Goal: Navigation & Orientation: Understand site structure

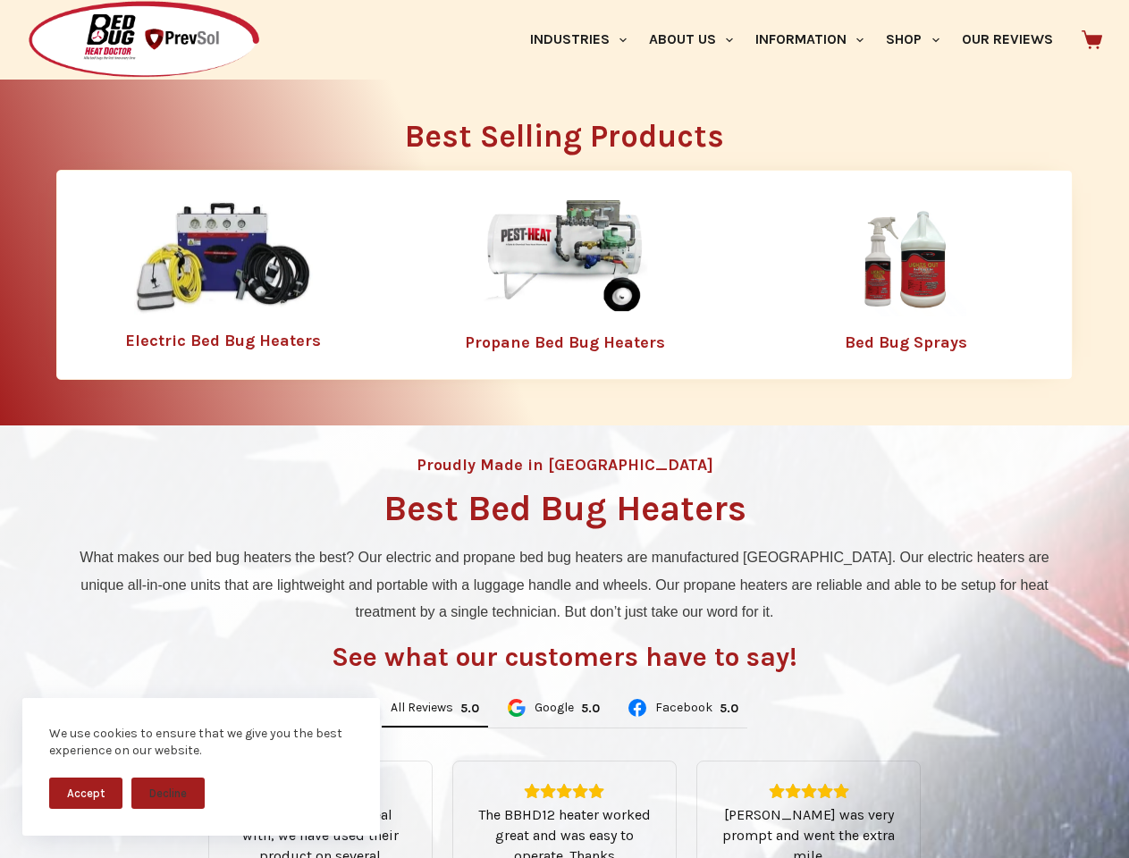
click at [564, 429] on div "Proudly Made in [GEOGRAPHIC_DATA] Best Bed Bug Heaters What makes our bed bug h…" at bounding box center [564, 761] width 1129 height 672
click at [86, 793] on button "Accept" at bounding box center [85, 793] width 73 height 31
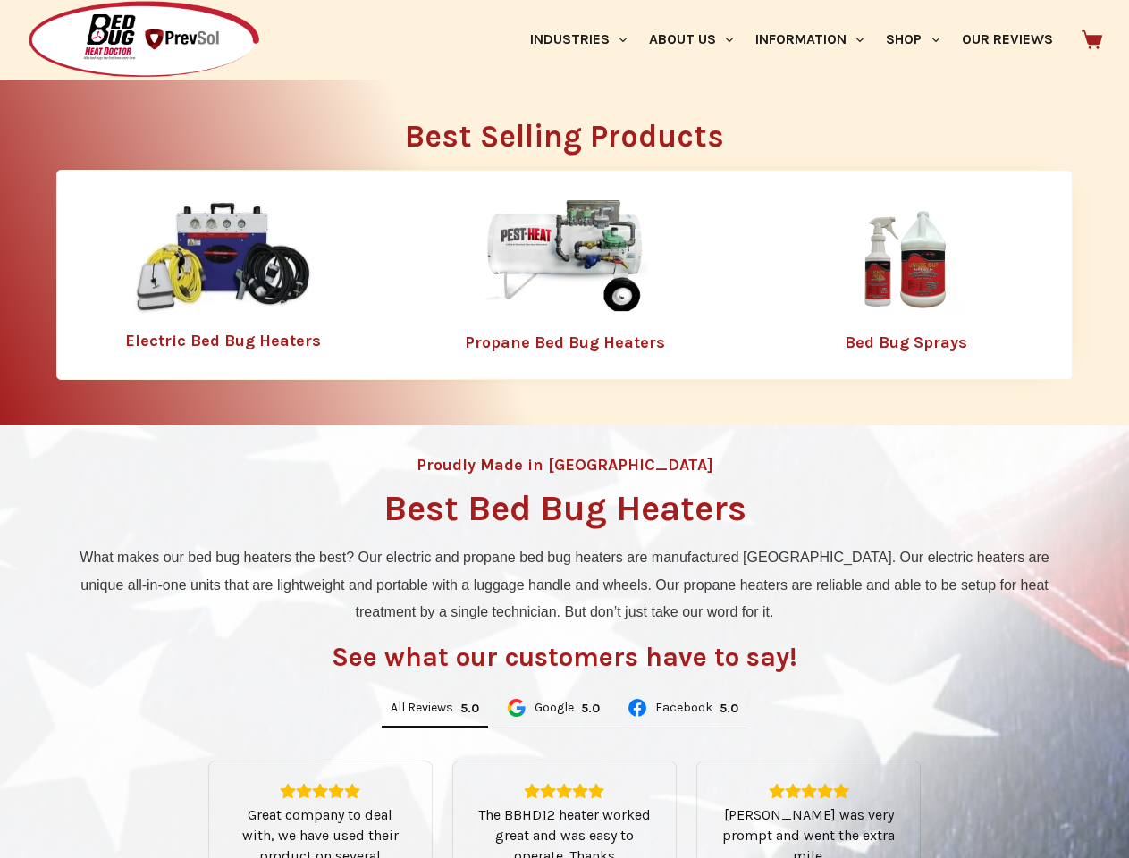
click at [168, 793] on button "Decline" at bounding box center [167, 806] width 73 height 31
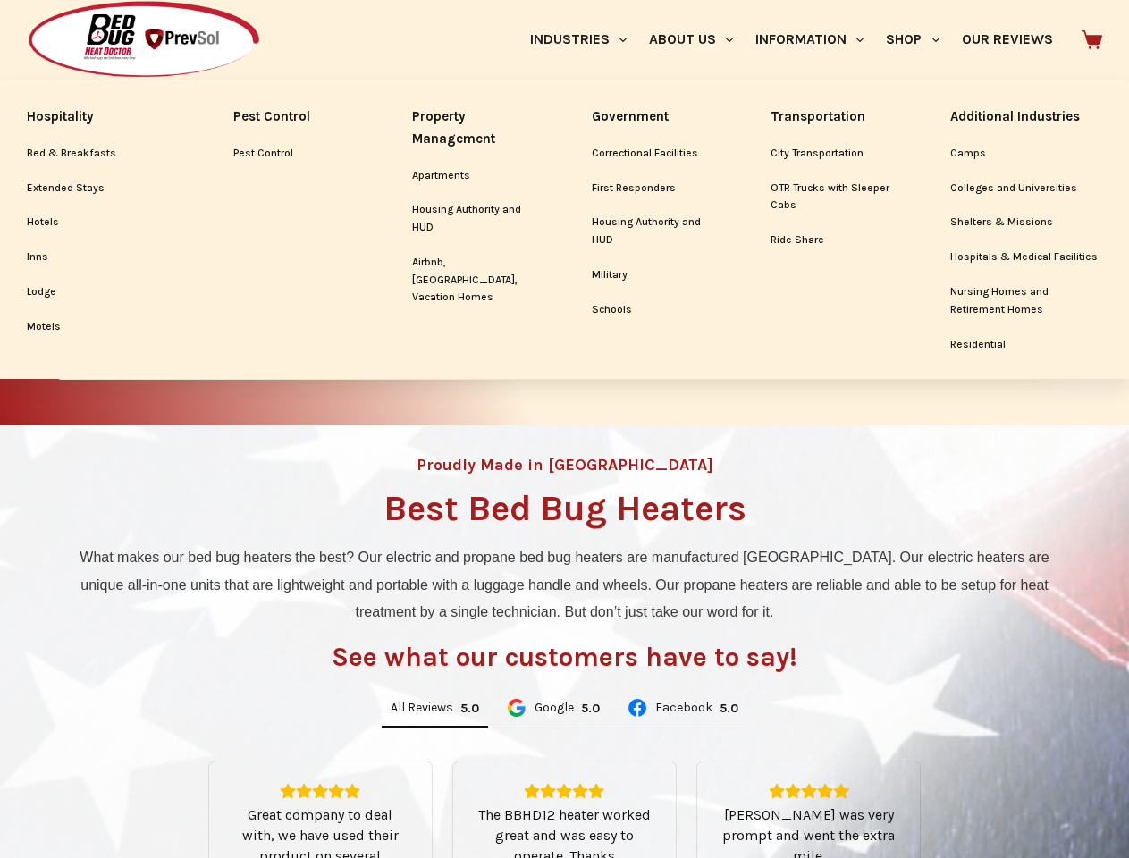
click at [585, 39] on link "Industries" at bounding box center [577, 40] width 119 height 80
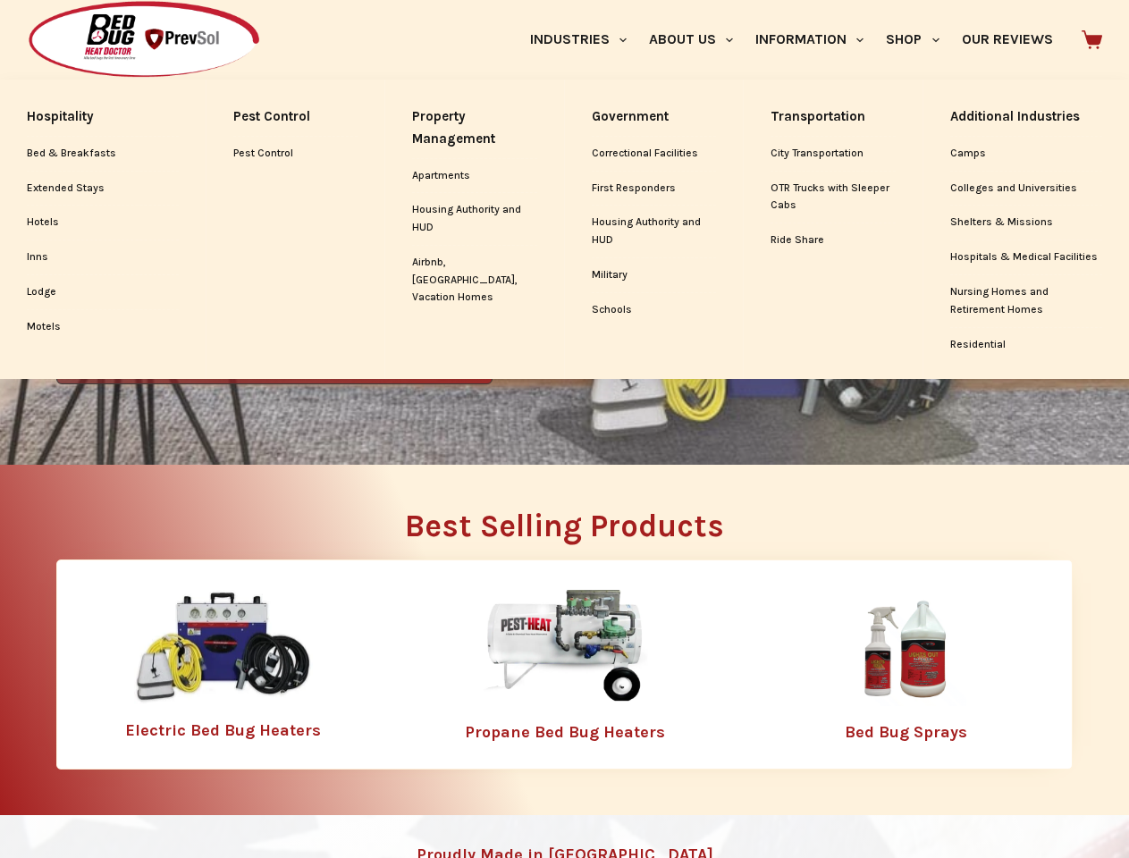
click at [698, 39] on link "About Us" at bounding box center [690, 40] width 106 height 80
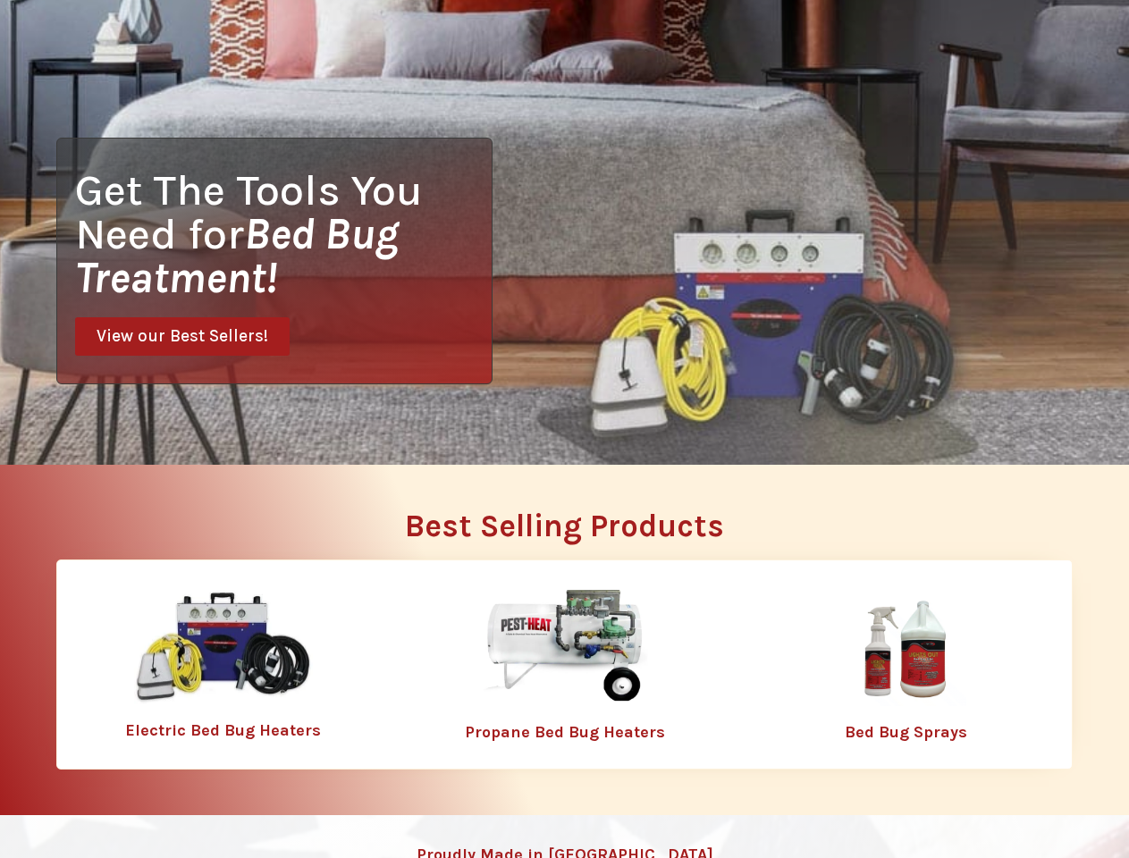
scroll to position [0, 0]
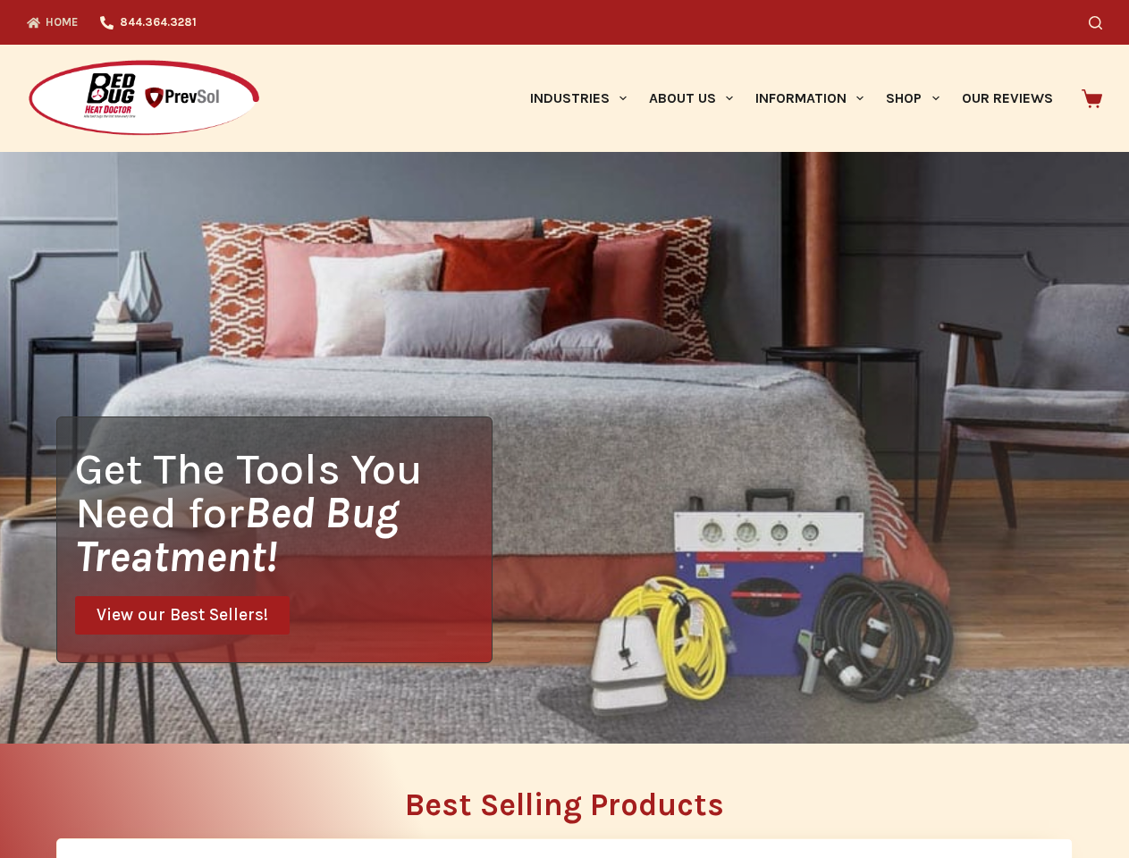
click at [920, 39] on div "Search" at bounding box center [875, 22] width 454 height 45
